Goal: Find specific page/section: Find specific page/section

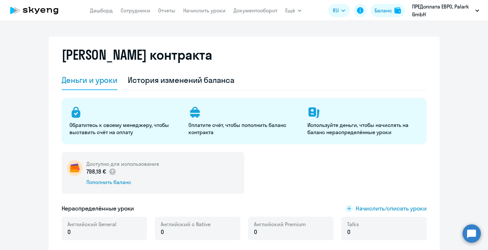
select select "english_adult_not_native_speaker"
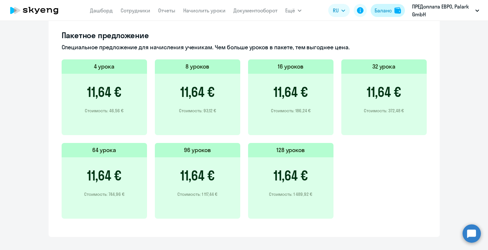
click at [385, 12] on div "Баланс" at bounding box center [383, 11] width 17 height 8
click at [394, 19] on app-header "[PERSON_NAME] Отчеты Начислить уроки Документооборот Ещё Все продукты Дашборд С…" at bounding box center [244, 10] width 488 height 21
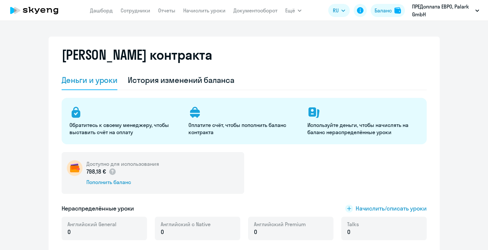
select select "english_adult_not_native_speaker"
click at [136, 9] on link "Сотрудники" at bounding box center [136, 10] width 30 height 7
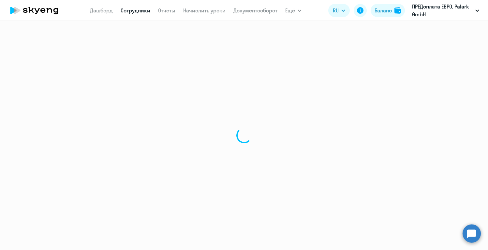
select select "30"
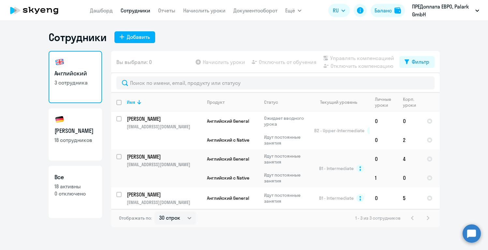
click at [94, 119] on link "Немецкий 18 сотрудников" at bounding box center [75, 134] width 53 height 52
select select "30"
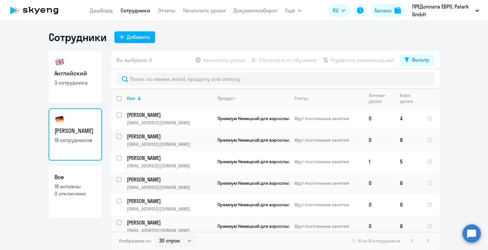
click at [458, 100] on ng-component "Сотрудники Добавить Английский 3 сотрудника Немецкий 18 сотрудников Все 18 акти…" at bounding box center [244, 140] width 488 height 219
click at [481, 125] on ng-component "Сотрудники Добавить Английский 3 сотрудника Немецкий 18 сотрудников Все 18 акти…" at bounding box center [244, 140] width 488 height 219
click at [453, 146] on ng-component "Сотрудники Добавить Английский 3 сотрудника Немецкий 18 сотрудников Все 18 акти…" at bounding box center [244, 140] width 488 height 219
click at [97, 220] on div "Английский 3 сотрудника Немецкий 18 сотрудников Все 18 активны 0 отключено" at bounding box center [75, 150] width 53 height 199
click at [428, 239] on div "1 - 18 из 18 сотрудников" at bounding box center [392, 241] width 79 height 8
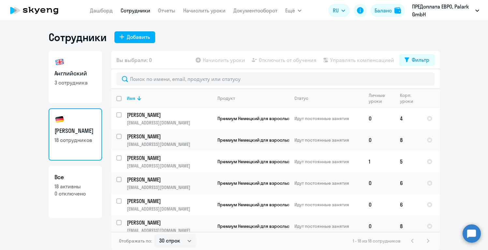
drag, startPoint x: 470, startPoint y: 209, endPoint x: 462, endPoint y: 148, distance: 62.1
click at [462, 148] on ng-component "Сотрудники Добавить Английский 3 сотрудника Немецкий 18 сотрудников Все 18 акти…" at bounding box center [244, 140] width 488 height 219
click at [354, 40] on div "Сотрудники Добавить" at bounding box center [244, 37] width 391 height 13
drag, startPoint x: 291, startPoint y: 60, endPoint x: 289, endPoint y: 36, distance: 24.2
click at [289, 36] on div "Сотрудники Добавить Английский 3 сотрудника Немецкий 18 сотрудников Все 18 акти…" at bounding box center [244, 140] width 391 height 219
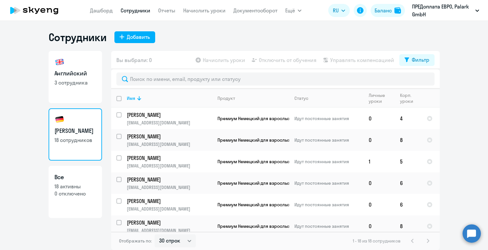
click at [289, 37] on div "Сотрудники Добавить" at bounding box center [244, 37] width 391 height 13
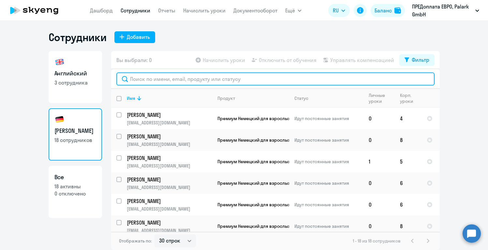
click at [237, 76] on input "text" at bounding box center [275, 78] width 318 height 13
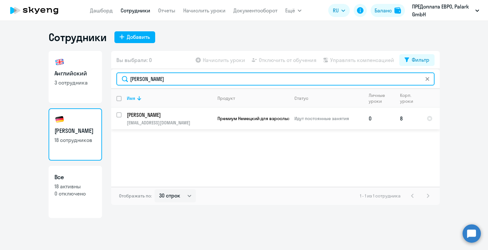
type input "anna"
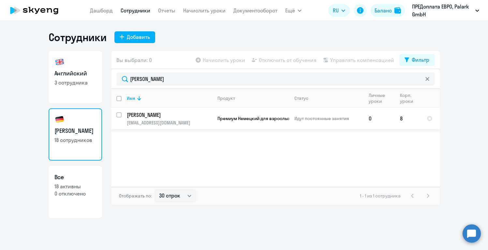
click at [243, 124] on td "Премиум Немецкий для взрослых" at bounding box center [250, 119] width 77 height 22
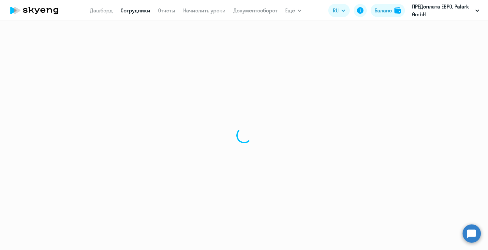
select select "german"
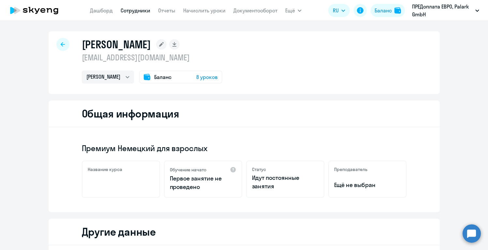
click at [343, 187] on p "Ещё не выбран" at bounding box center [367, 185] width 67 height 8
click at [335, 138] on div "Премиум Немецкий для взрослых Название курса Обучение начато Первое занятие не …" at bounding box center [244, 169] width 391 height 85
click at [102, 11] on link "Дашборд" at bounding box center [101, 10] width 23 height 7
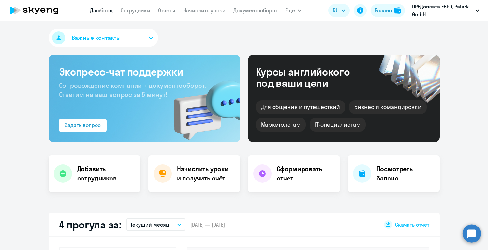
select select "30"
click at [289, 198] on div "Важные контакты Экспресс-чат поддержки Сопровождение компании + документооборот…" at bounding box center [244, 135] width 488 height 229
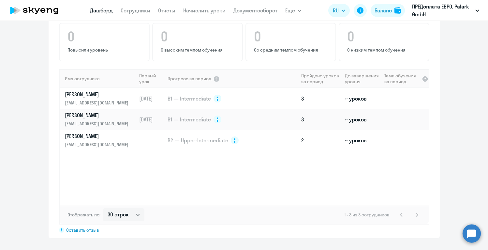
scroll to position [423, 0]
